Goal: Find specific page/section: Find specific page/section

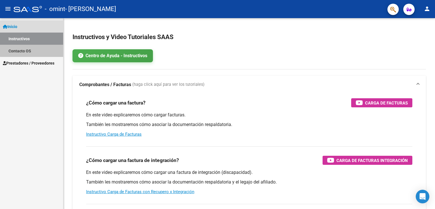
click at [35, 50] on link "Contacto OS" at bounding box center [31, 51] width 63 height 12
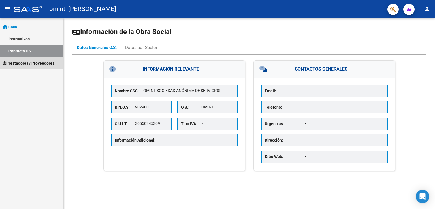
click at [35, 60] on span "Prestadores / Proveedores" at bounding box center [29, 63] width 52 height 6
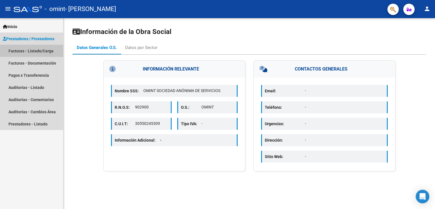
click at [44, 49] on link "Facturas - Listado/Carga" at bounding box center [31, 51] width 63 height 12
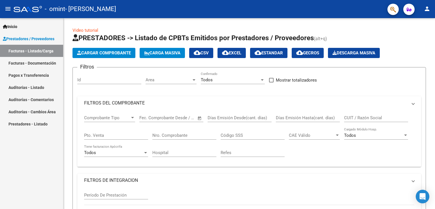
click at [44, 49] on link "Facturas - Listado/Carga" at bounding box center [31, 51] width 63 height 12
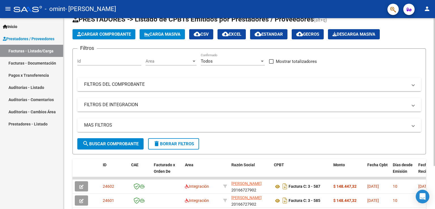
scroll to position [55, 0]
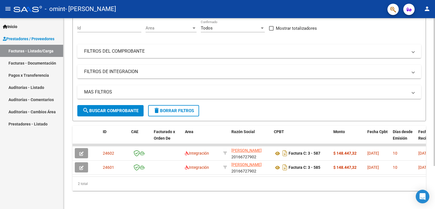
click at [431, 102] on div "Video tutorial PRESTADORES -> Listado de CPBTs Emitidos por Prestadores / Prove…" at bounding box center [249, 87] width 373 height 243
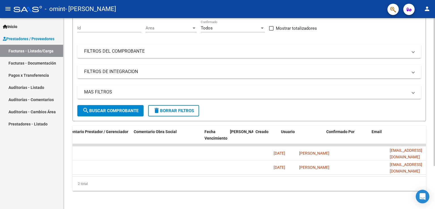
scroll to position [0, 840]
